Goal: Check status: Check status

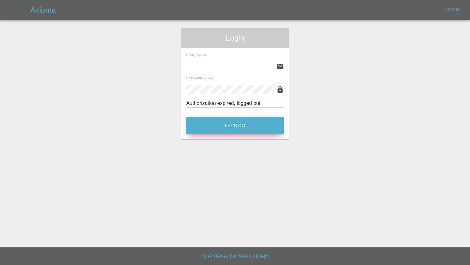
type input "jeff.firmin@revive-uk.com"
click at [228, 124] on button "Let's Go" at bounding box center [235, 125] width 98 height 17
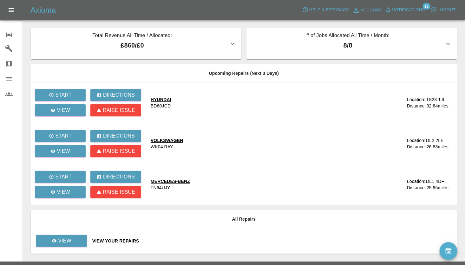
click at [108, 240] on div "View Your Repairs" at bounding box center [272, 241] width 360 height 6
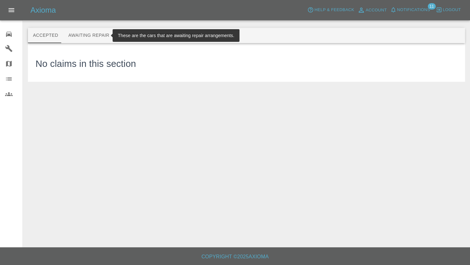
click at [70, 35] on button "Awaiting Repair" at bounding box center [88, 35] width 51 height 15
